Goal: Book appointment/travel/reservation

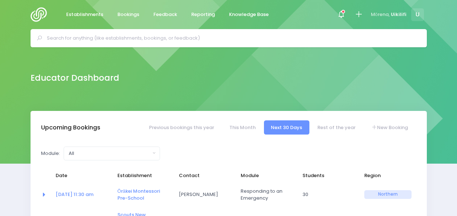
select select "5"
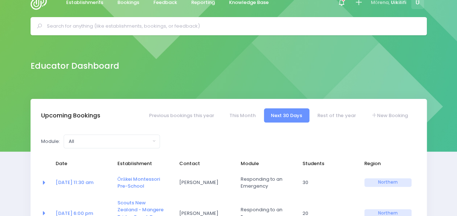
click at [94, 26] on input "text" at bounding box center [232, 26] width 370 height 11
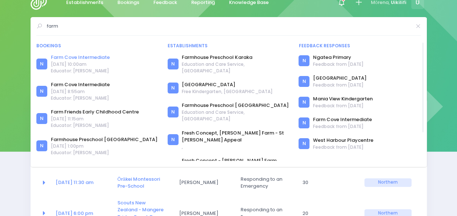
type input "farm"
click at [89, 59] on link "Farm Cove Intermediate" at bounding box center [80, 57] width 59 height 7
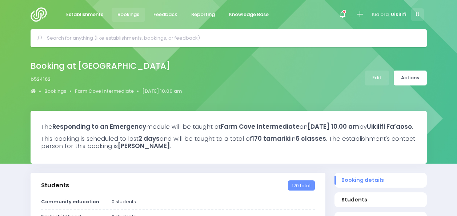
select select "5"
click at [122, 88] on link "Farm Cove Intermediate" at bounding box center [104, 91] width 59 height 7
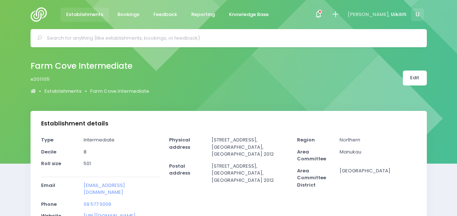
select select "5"
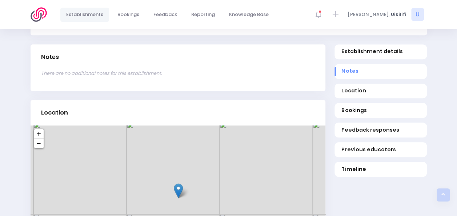
scroll to position [248, 0]
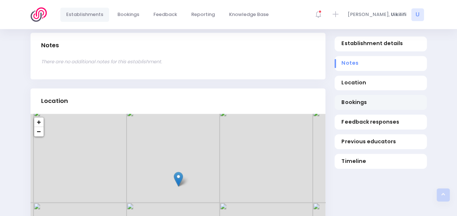
click at [363, 106] on span "Bookings" at bounding box center [381, 103] width 78 height 8
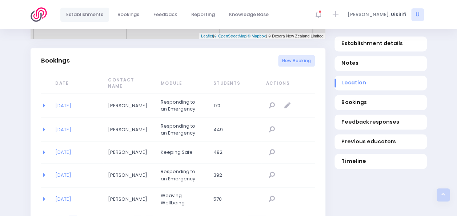
scroll to position [473, 0]
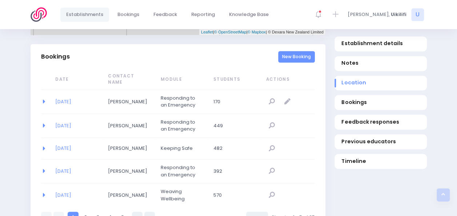
click at [291, 51] on link "New Booking" at bounding box center [296, 57] width 37 height 12
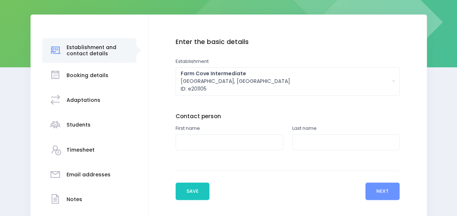
scroll to position [97, 0]
click at [212, 138] on input "text" at bounding box center [230, 142] width 108 height 16
type input "Jo"
type input "Brown"
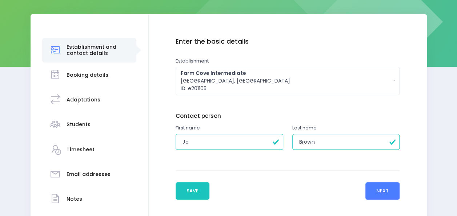
click at [382, 188] on button "Next" at bounding box center [383, 190] width 35 height 17
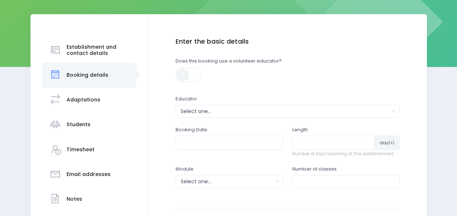
scroll to position [100, 0]
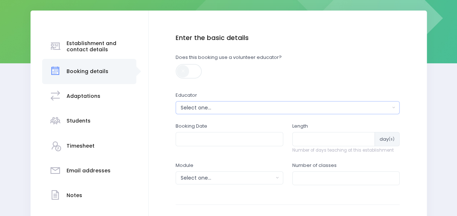
click at [257, 102] on button "Select one..." at bounding box center [288, 107] width 224 height 13
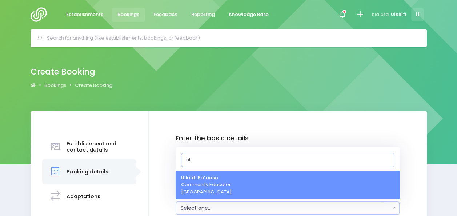
type input "ui"
click at [243, 182] on link "Uikilifi Fa’aoso Community Educator Northern Region" at bounding box center [288, 185] width 224 height 29
select select "321150"
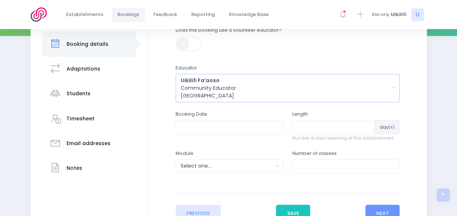
scroll to position [146, 0]
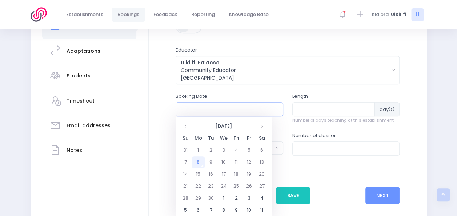
click at [234, 109] on input "text" at bounding box center [230, 109] width 108 height 14
type input "31/12/1899 12:00 AM"
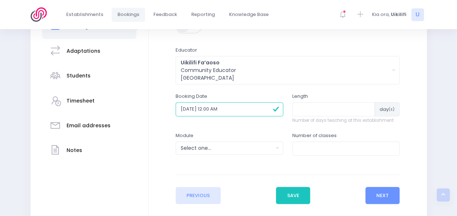
click at [203, 109] on input "31/12/1899 12:00 AM" at bounding box center [230, 109] width 108 height 14
drag, startPoint x: 212, startPoint y: 109, endPoint x: 129, endPoint y: 106, distance: 82.6
click at [129, 106] on div "Establishment and contact details Booking details Adaptations" at bounding box center [229, 96] width 397 height 262
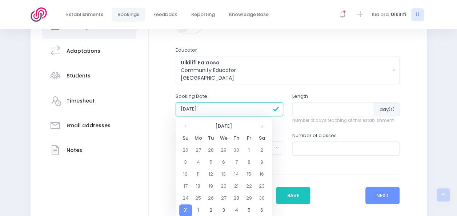
type input "31/12/1899 12:00 AM"
click at [228, 110] on input "31/12/1899 12:00 AM" at bounding box center [230, 109] width 108 height 14
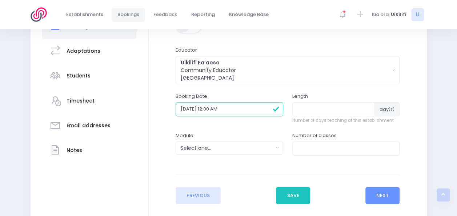
drag, startPoint x: 251, startPoint y: 110, endPoint x: 139, endPoint y: 111, distance: 112.0
click at [139, 111] on div "Establishment and contact details Booking details Adaptations" at bounding box center [229, 96] width 397 height 262
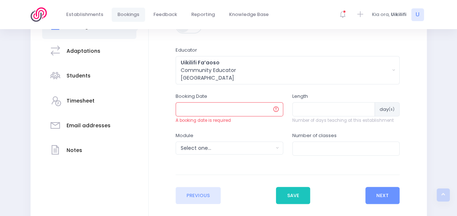
click at [198, 112] on input "text" at bounding box center [230, 109] width 108 height 14
click at [262, 107] on input "text" at bounding box center [230, 109] width 108 height 14
click at [242, 108] on input "text" at bounding box center [230, 109] width 108 height 14
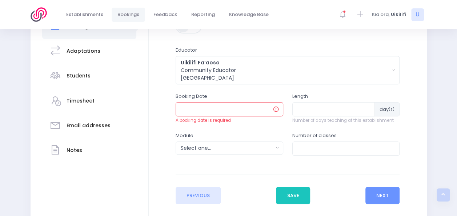
click at [242, 108] on input "text" at bounding box center [230, 109] width 108 height 14
click at [214, 148] on div "Select one..." at bounding box center [227, 148] width 93 height 8
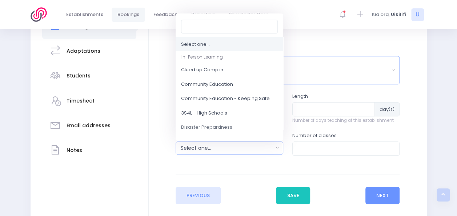
click at [313, 72] on div "Uikilifi Fa’aoso Community Educator Northern Region" at bounding box center [286, 70] width 210 height 23
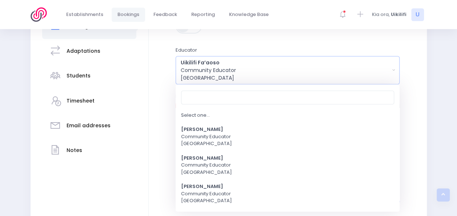
click at [143, 87] on div "Establishment and contact details Booking details" at bounding box center [90, 96] width 118 height 262
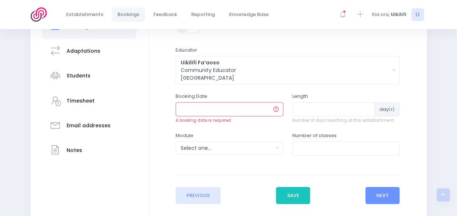
click at [207, 108] on input "text" at bounding box center [230, 109] width 108 height 14
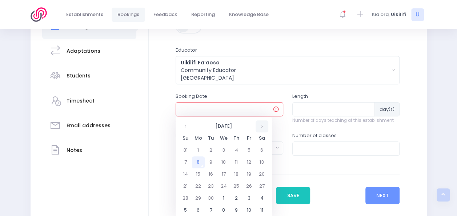
click at [262, 126] on th at bounding box center [262, 126] width 13 height 12
drag, startPoint x: 225, startPoint y: 184, endPoint x: 219, endPoint y: 185, distance: 6.2
click at [219, 185] on td "22" at bounding box center [224, 186] width 13 height 12
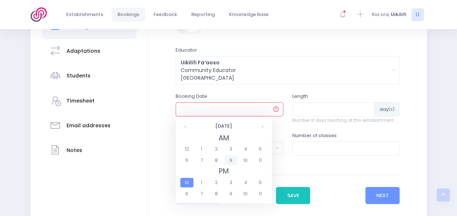
click at [229, 161] on span "9" at bounding box center [230, 160] width 13 height 9
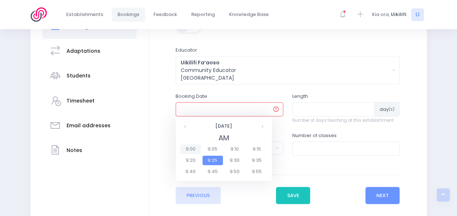
click at [194, 149] on span "9:00" at bounding box center [190, 148] width 20 height 9
type input "22/10/2025 09:00 AM"
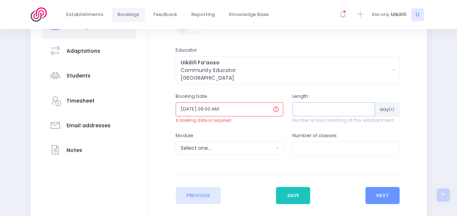
click at [306, 110] on input "number" at bounding box center [333, 109] width 83 height 14
click at [251, 149] on div "Select one..." at bounding box center [227, 148] width 93 height 8
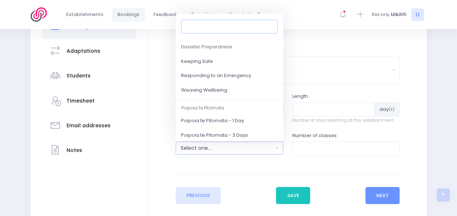
scroll to position [81, 0]
click at [240, 90] on link "Weaving Wellbeing" at bounding box center [230, 90] width 108 height 15
select select "Weaving Wellbeing"
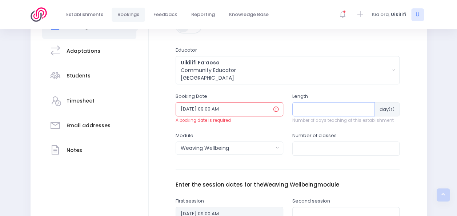
click at [354, 109] on input "number" at bounding box center [333, 109] width 83 height 14
type input "6"
click at [271, 134] on div "Module Select one... Clued up Camper Community Education Community Education - …" at bounding box center [230, 143] width 108 height 23
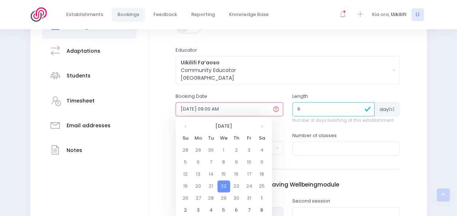
click at [236, 111] on input "22/10/2025 09:00 AM" at bounding box center [230, 109] width 108 height 14
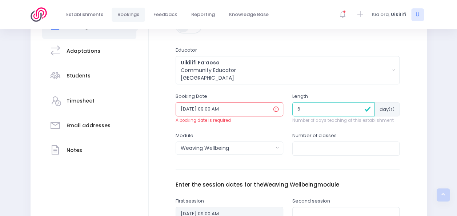
click at [223, 122] on div "A booking date is required" at bounding box center [230, 121] width 108 height 7
click at [233, 109] on input "22/10/2025 09:00 AM" at bounding box center [230, 109] width 108 height 14
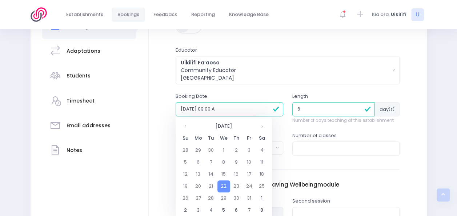
type input "22/10/2025 09:00 AM"
click at [249, 95] on div "Booking Date 22/10/2025 09:00 AM" at bounding box center [230, 104] width 108 height 23
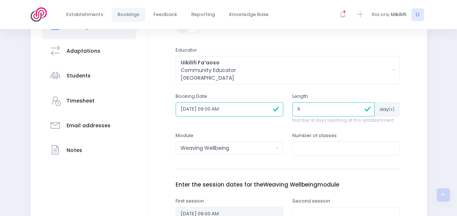
click at [253, 127] on div "Booking Date 22/10/2025 09:00 AM" at bounding box center [229, 112] width 117 height 39
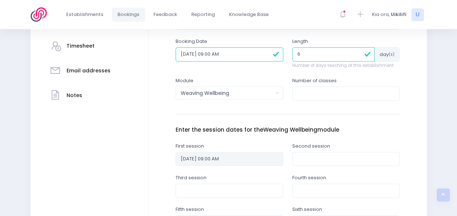
scroll to position [201, 0]
click at [317, 93] on input "number" at bounding box center [346, 93] width 108 height 14
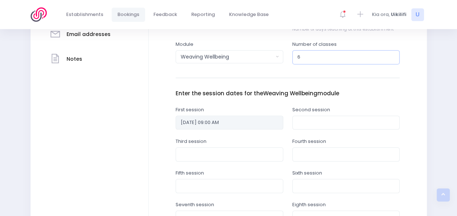
scroll to position [237, 0]
type input "6"
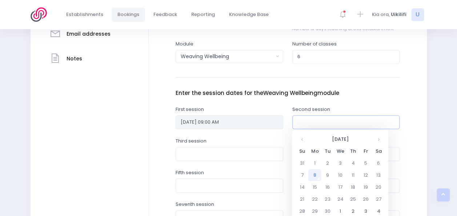
click at [319, 120] on input "text" at bounding box center [346, 122] width 108 height 14
click at [376, 138] on th at bounding box center [378, 139] width 13 height 12
click at [354, 201] on td "23" at bounding box center [353, 199] width 13 height 12
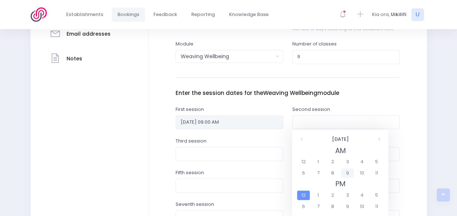
click at [346, 173] on span "9" at bounding box center [347, 172] width 13 height 9
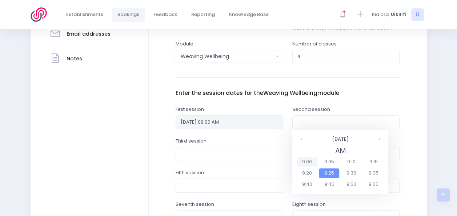
click at [308, 160] on span "9:00" at bounding box center [307, 161] width 20 height 9
type input "23/10/2025 09:00 AM"
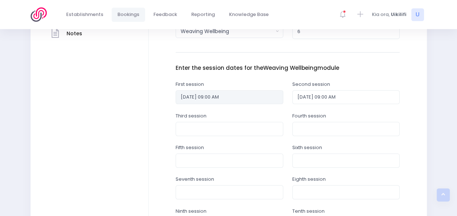
scroll to position [263, 0]
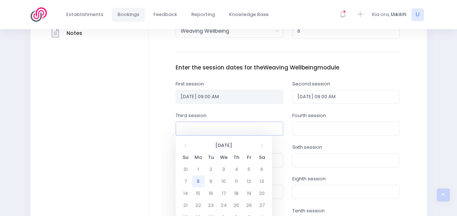
click at [243, 124] on input "text" at bounding box center [230, 129] width 108 height 14
click at [260, 148] on th at bounding box center [262, 145] width 13 height 12
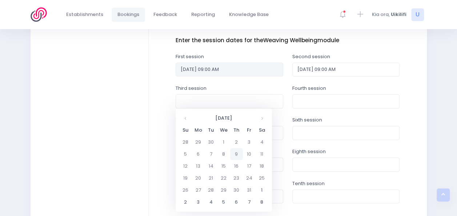
scroll to position [291, 0]
click at [226, 188] on td "29" at bounding box center [224, 189] width 13 height 12
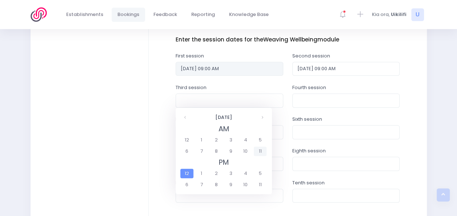
click at [259, 154] on span "11" at bounding box center [260, 151] width 13 height 9
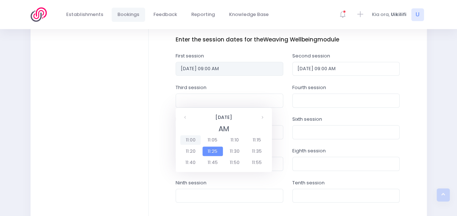
click at [186, 137] on span "11:00" at bounding box center [190, 139] width 20 height 9
type input "29/10/2025 11:00 AM"
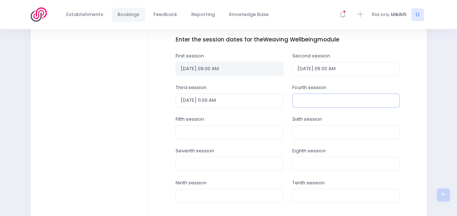
click at [301, 100] on input "text" at bounding box center [346, 100] width 108 height 14
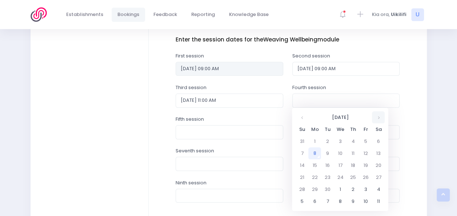
click at [376, 121] on th at bounding box center [378, 117] width 13 height 12
click at [354, 188] on td "30" at bounding box center [353, 189] width 13 height 12
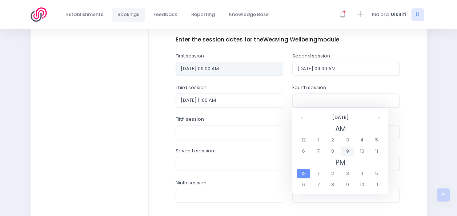
click at [346, 152] on span "9" at bounding box center [347, 151] width 13 height 9
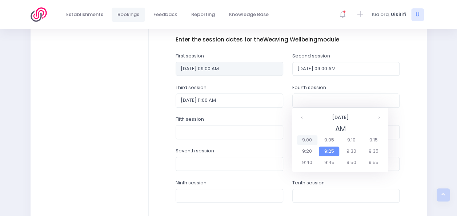
click at [307, 140] on span "9:00" at bounding box center [307, 139] width 20 height 9
type input "30/10/2025 09:00 AM"
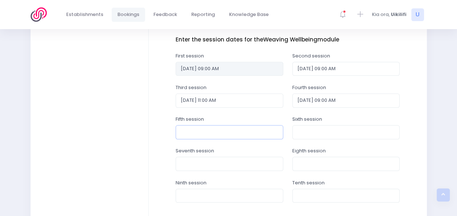
click at [235, 136] on input "text" at bounding box center [230, 132] width 108 height 14
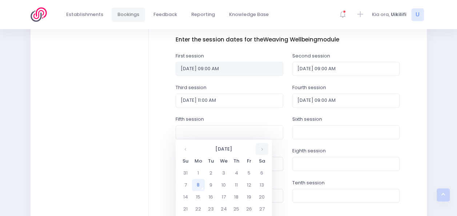
click at [260, 150] on th at bounding box center [262, 149] width 13 height 12
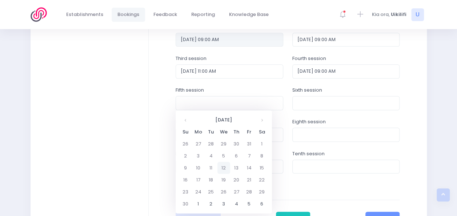
scroll to position [355, 0]
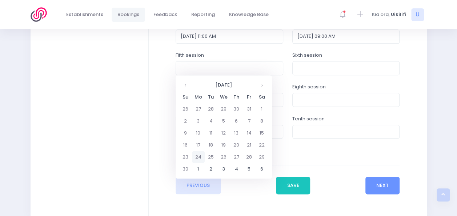
click at [198, 155] on td "24" at bounding box center [198, 157] width 13 height 12
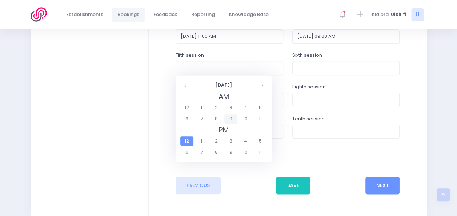
click at [230, 120] on span "9" at bounding box center [230, 118] width 13 height 9
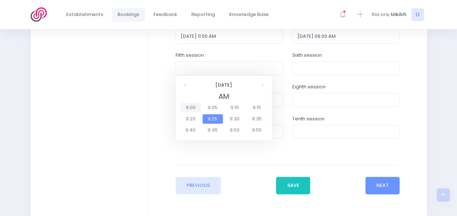
click at [192, 108] on span "9:00" at bounding box center [190, 107] width 20 height 9
type input "24/11/2025 09:00 AM"
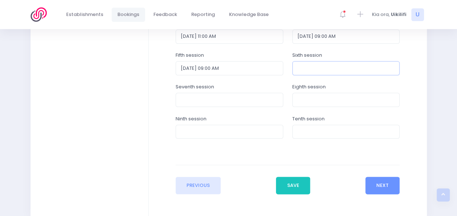
click at [314, 66] on input "text" at bounding box center [346, 68] width 108 height 14
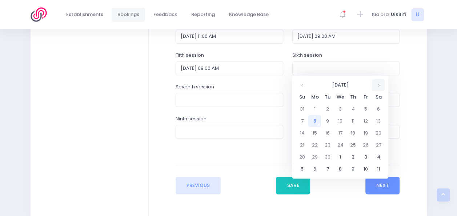
click at [378, 85] on th at bounding box center [378, 85] width 13 height 12
click at [327, 156] on td "25" at bounding box center [327, 157] width 13 height 12
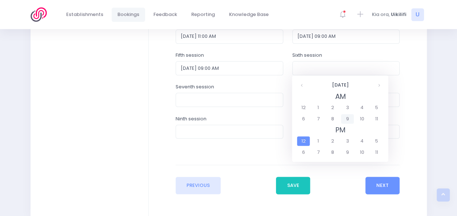
click at [350, 120] on span "9" at bounding box center [347, 118] width 13 height 9
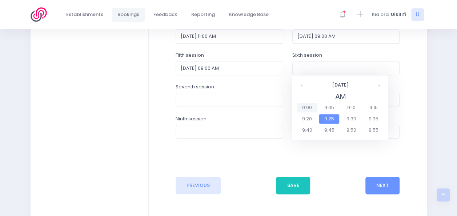
click at [311, 107] on span "9:00" at bounding box center [307, 107] width 20 height 9
type input "25/11/2025 09:00 AM"
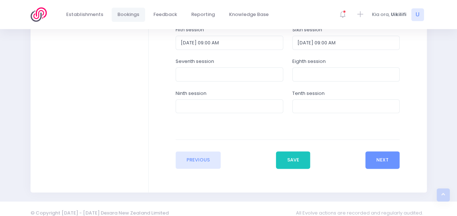
scroll to position [388, 0]
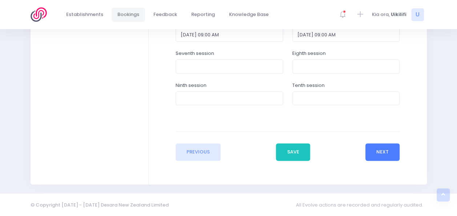
click at [379, 150] on button "Next" at bounding box center [383, 151] width 35 height 17
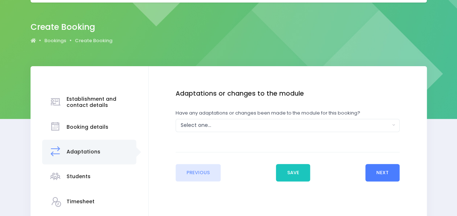
scroll to position [45, 0]
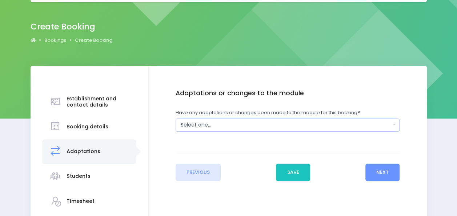
click at [357, 124] on div "Select one..." at bounding box center [286, 125] width 210 height 8
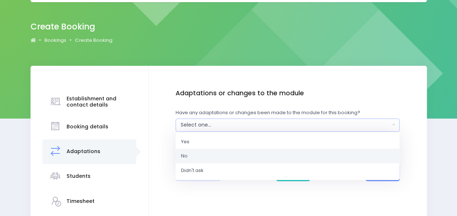
click at [293, 154] on link "No" at bounding box center [288, 156] width 224 height 15
select select "No"
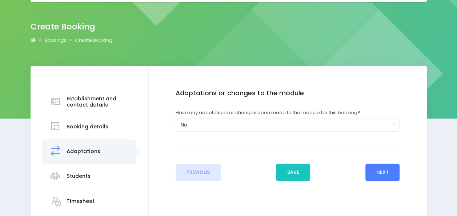
click at [384, 172] on button "Next" at bounding box center [383, 172] width 35 height 17
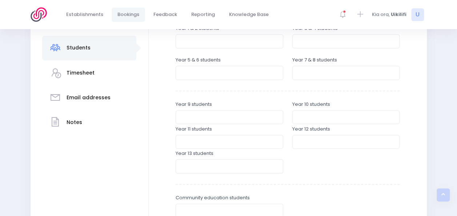
scroll to position [174, 0]
click at [327, 76] on input "number" at bounding box center [346, 72] width 108 height 14
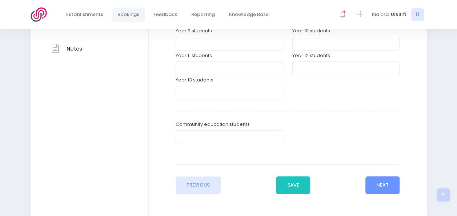
scroll to position [280, 0]
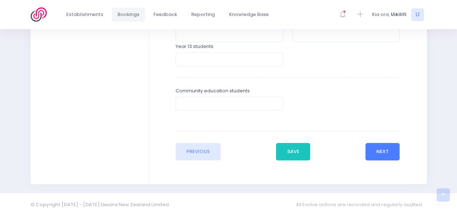
type input "30"
click at [382, 151] on button "Next" at bounding box center [383, 151] width 35 height 17
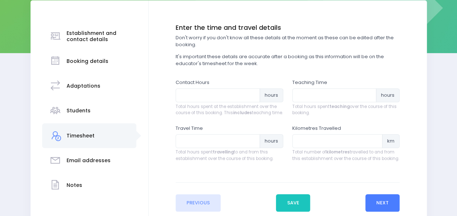
scroll to position [105, 0]
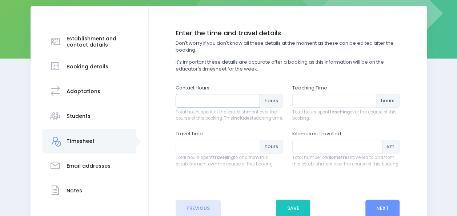
click at [211, 99] on input "number" at bounding box center [218, 101] width 84 height 14
type input "36"
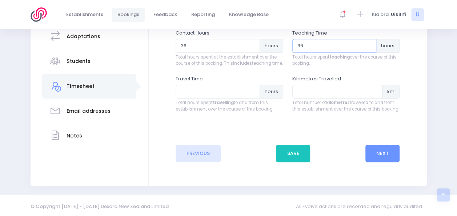
scroll to position [160, 0]
type input "36"
click at [375, 154] on button "Next" at bounding box center [383, 152] width 35 height 17
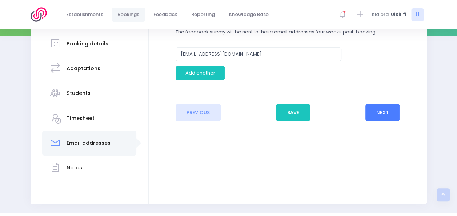
scroll to position [129, 0]
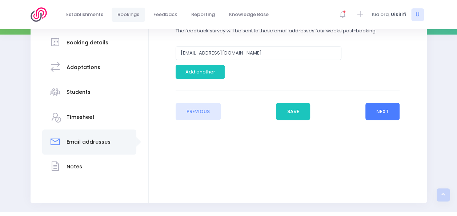
click at [385, 116] on button "Next" at bounding box center [383, 111] width 35 height 17
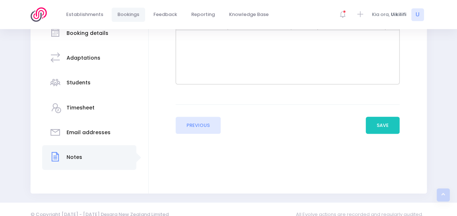
scroll to position [142, 0]
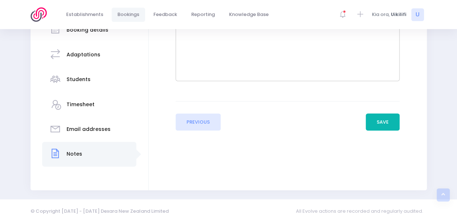
click at [376, 120] on button "Save" at bounding box center [383, 121] width 34 height 17
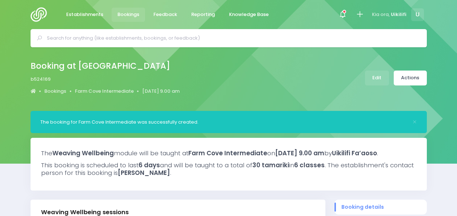
select select "5"
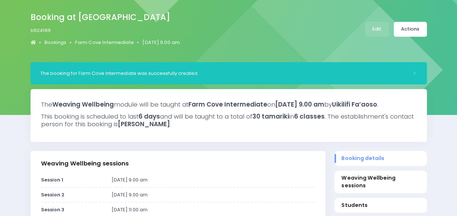
scroll to position [48, 0]
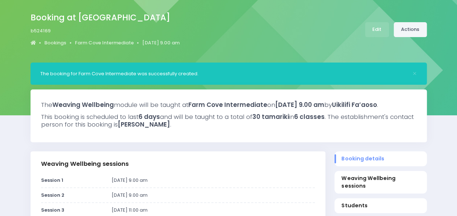
click at [414, 33] on link "Actions" at bounding box center [410, 29] width 33 height 15
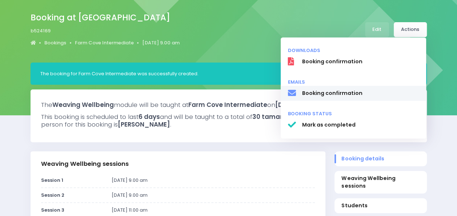
click at [338, 97] on span "Booking confirmation" at bounding box center [360, 93] width 117 height 8
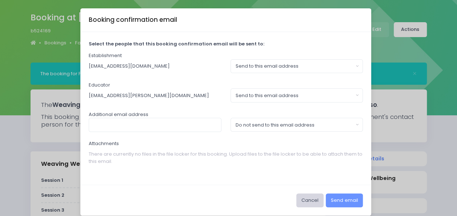
click at [312, 197] on button "Cancel" at bounding box center [309, 201] width 27 height 14
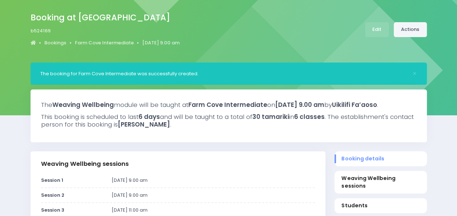
click at [412, 28] on link "Actions" at bounding box center [410, 29] width 33 height 15
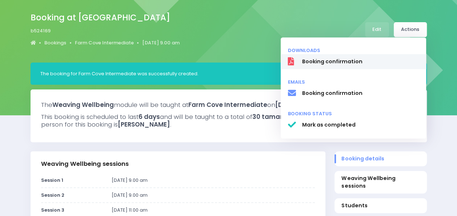
click at [377, 54] on link "Booking confirmation" at bounding box center [354, 61] width 146 height 15
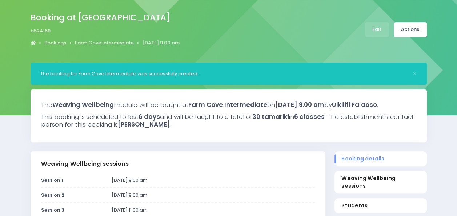
click at [434, 47] on div "Booking at Farm Cove Intermediate b524169 Bookings Farm Cove Intermediate 22 Oc…" at bounding box center [228, 30] width 415 height 38
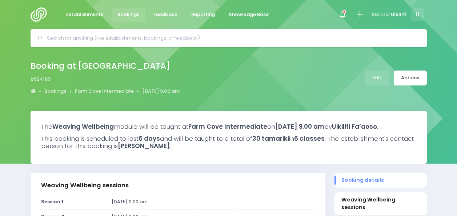
select select "5"
select select
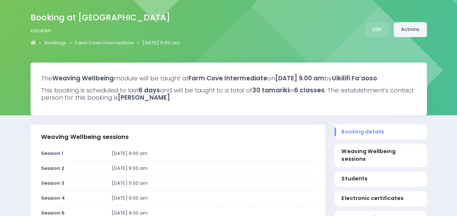
click at [405, 32] on link "Actions" at bounding box center [410, 29] width 33 height 15
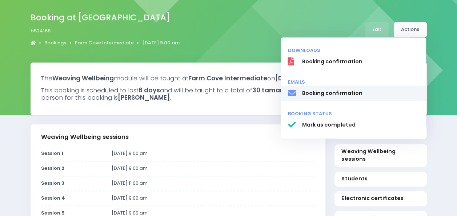
click at [349, 96] on span "Booking confirmation" at bounding box center [360, 93] width 117 height 8
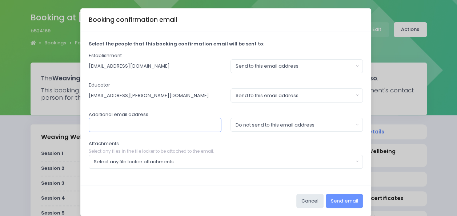
click at [135, 122] on input "text" at bounding box center [155, 125] width 133 height 14
type input "karen.hoskin@stjohn.org,nz"
click at [259, 160] on div "Select any file locker attachments..." at bounding box center [224, 161] width 260 height 7
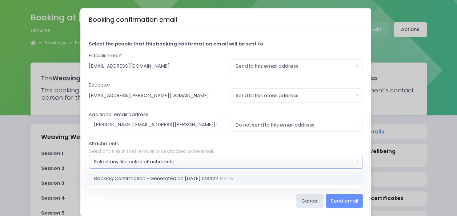
click at [233, 178] on small "PDF file" at bounding box center [225, 178] width 15 height 5
select select "11230"
click at [197, 123] on input "karen.hoskin@stjohn.org,nz" at bounding box center [155, 125] width 133 height 14
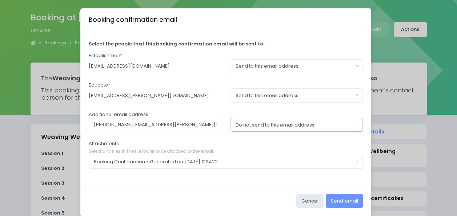
click at [264, 124] on div "Do not send to this email address" at bounding box center [295, 125] width 118 height 7
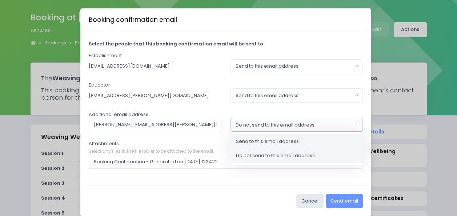
click at [260, 140] on span "Send to this email address" at bounding box center [267, 141] width 63 height 7
select select "send"
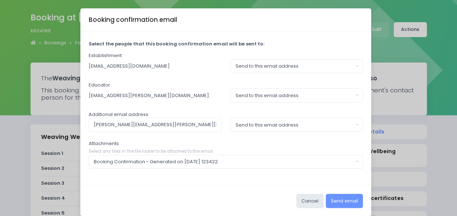
click at [265, 143] on div "Attachments Select any files in the file locker to be attached to the email. Bo…" at bounding box center [226, 154] width 275 height 29
click at [342, 200] on button "Send email" at bounding box center [344, 201] width 37 height 14
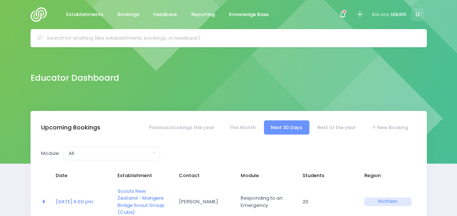
select select "5"
